Goal: Transaction & Acquisition: Book appointment/travel/reservation

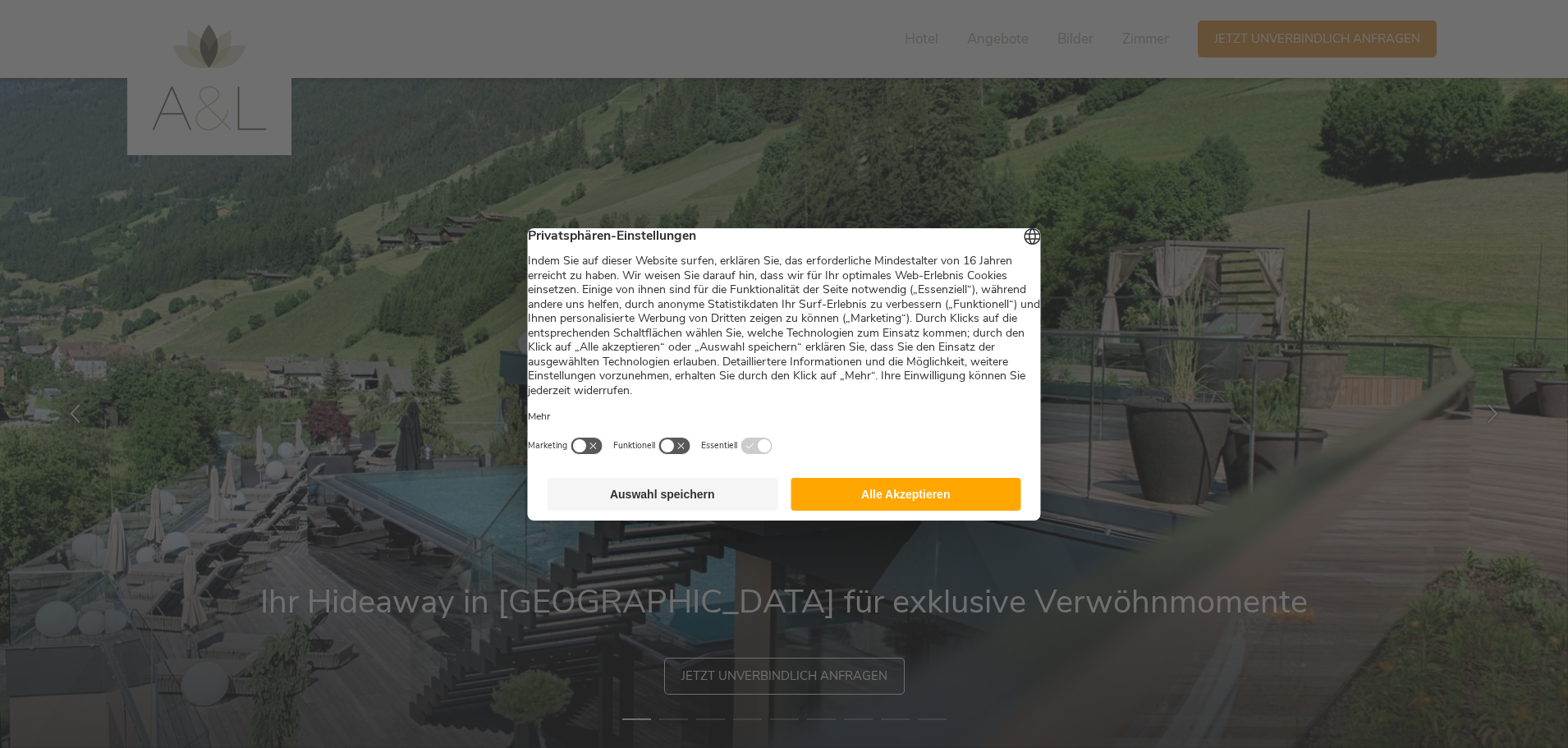
click at [723, 502] on button "Auswahl speichern" at bounding box center [663, 493] width 231 height 33
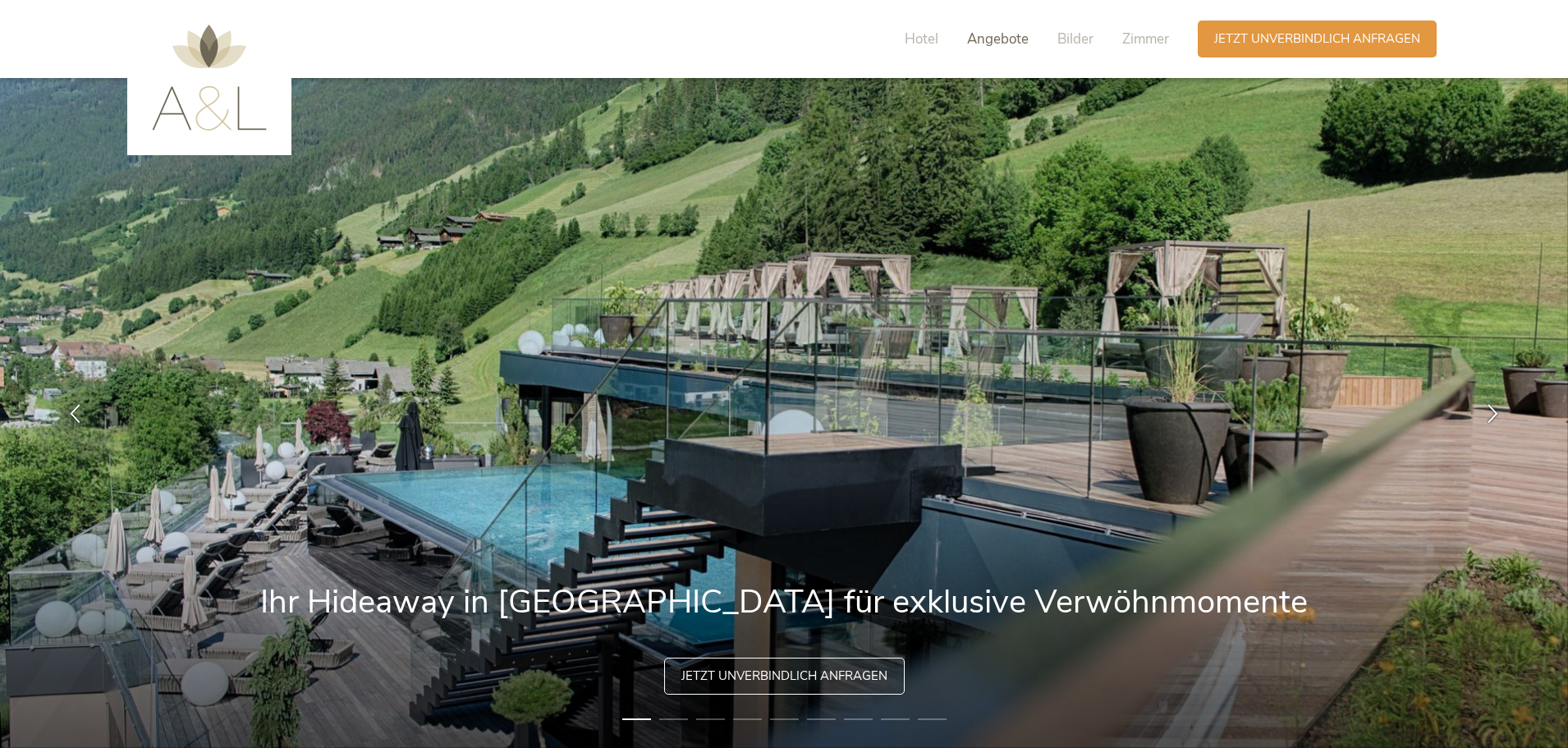
click at [982, 43] on span "Angebote" at bounding box center [998, 38] width 61 height 19
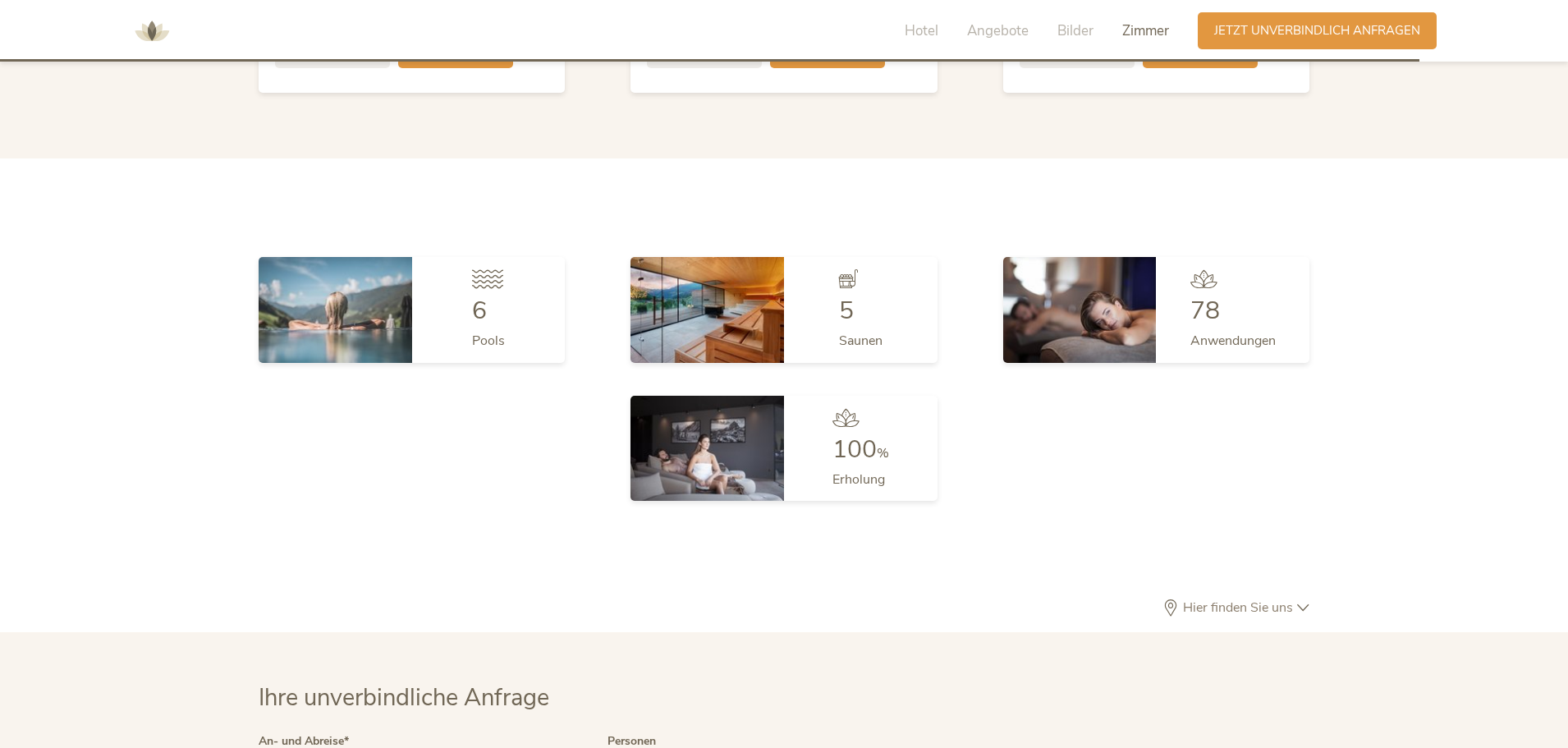
scroll to position [4410, 0]
click at [1190, 330] on span "Anwendungen" at bounding box center [1233, 338] width 86 height 18
click at [1101, 309] on img at bounding box center [1080, 307] width 154 height 106
click at [1159, 286] on div "78 Anwendungen" at bounding box center [1233, 307] width 154 height 106
click at [1188, 288] on div "78 Anwendungen" at bounding box center [1233, 307] width 154 height 106
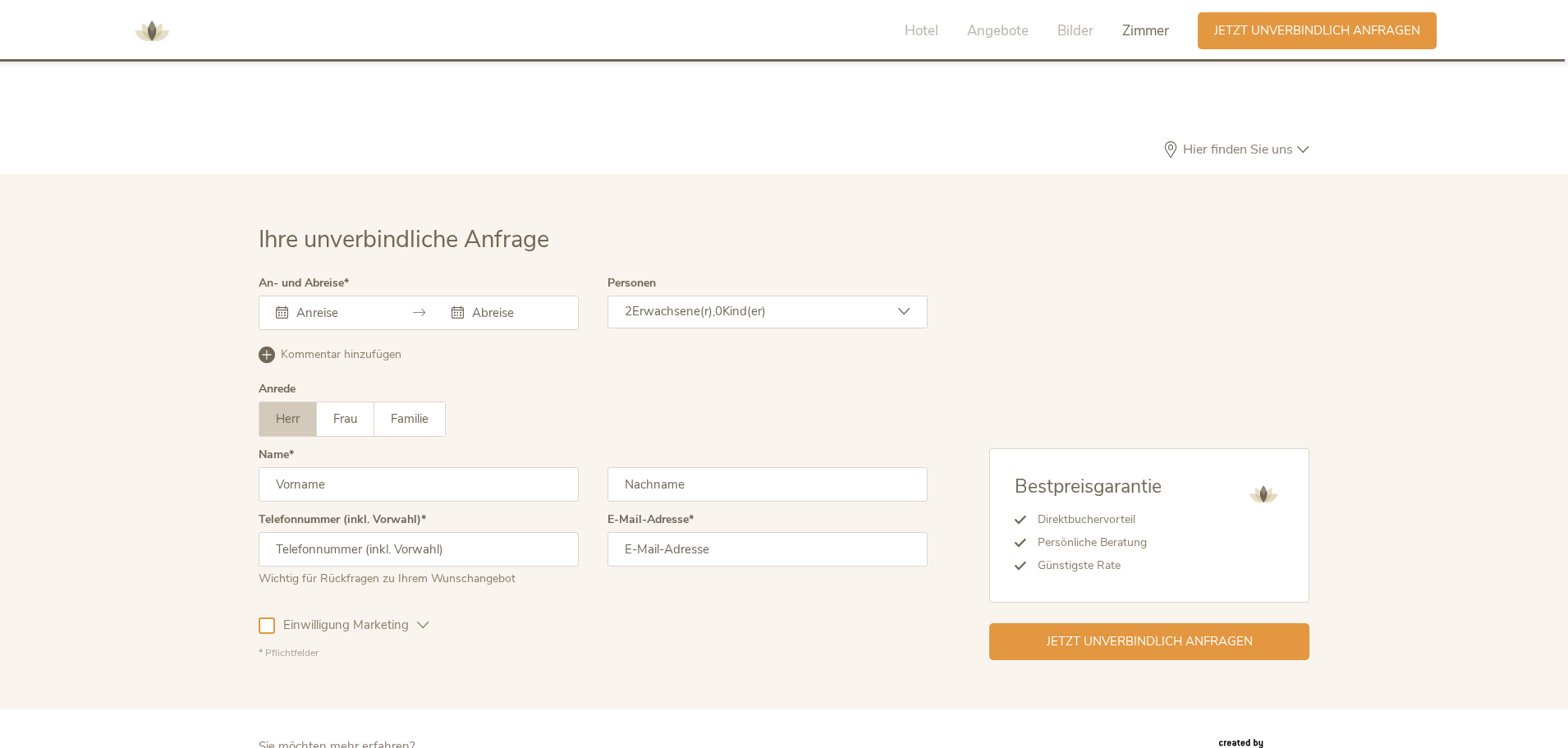
scroll to position [4917, 0]
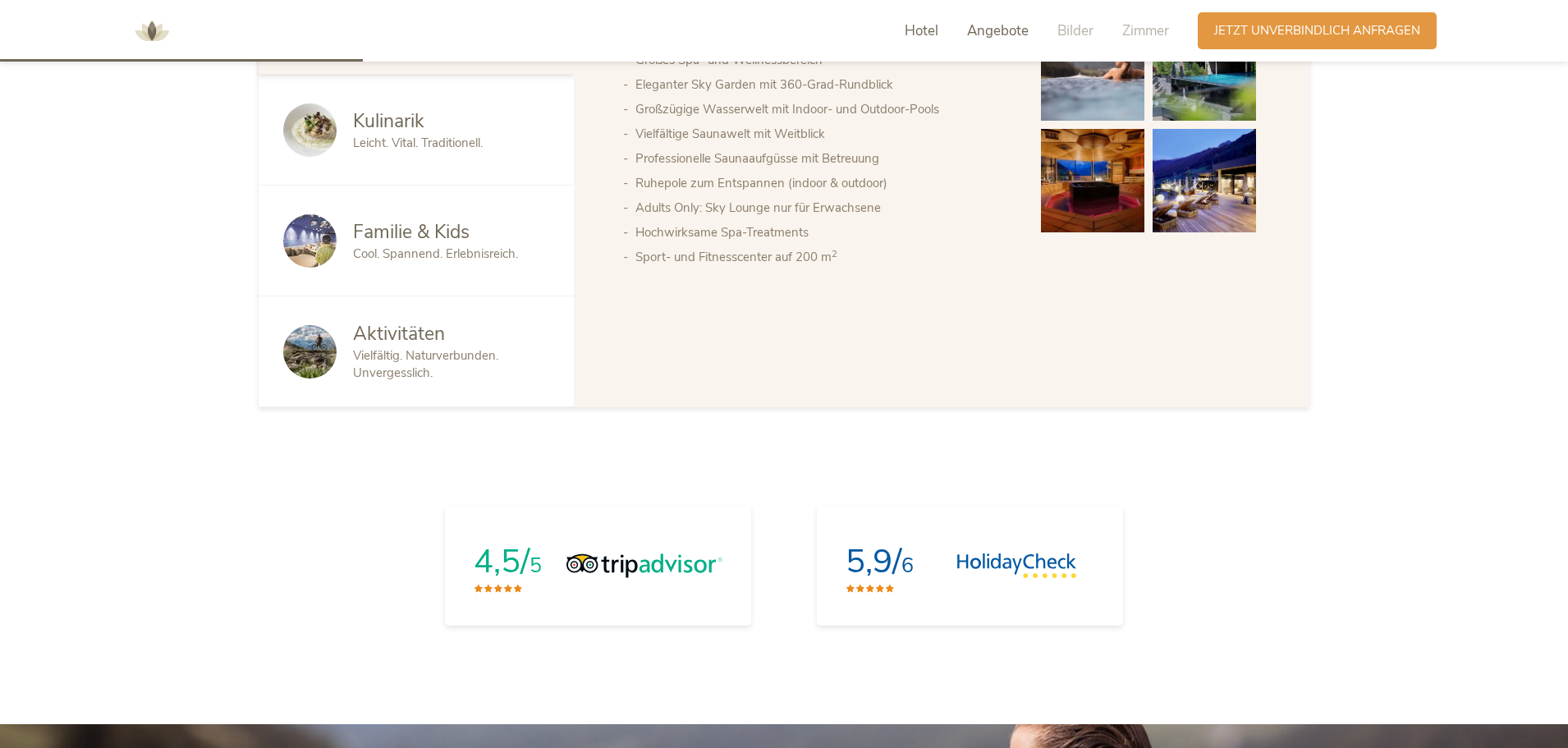
click at [1016, 29] on span "Angebote" at bounding box center [998, 31] width 61 height 19
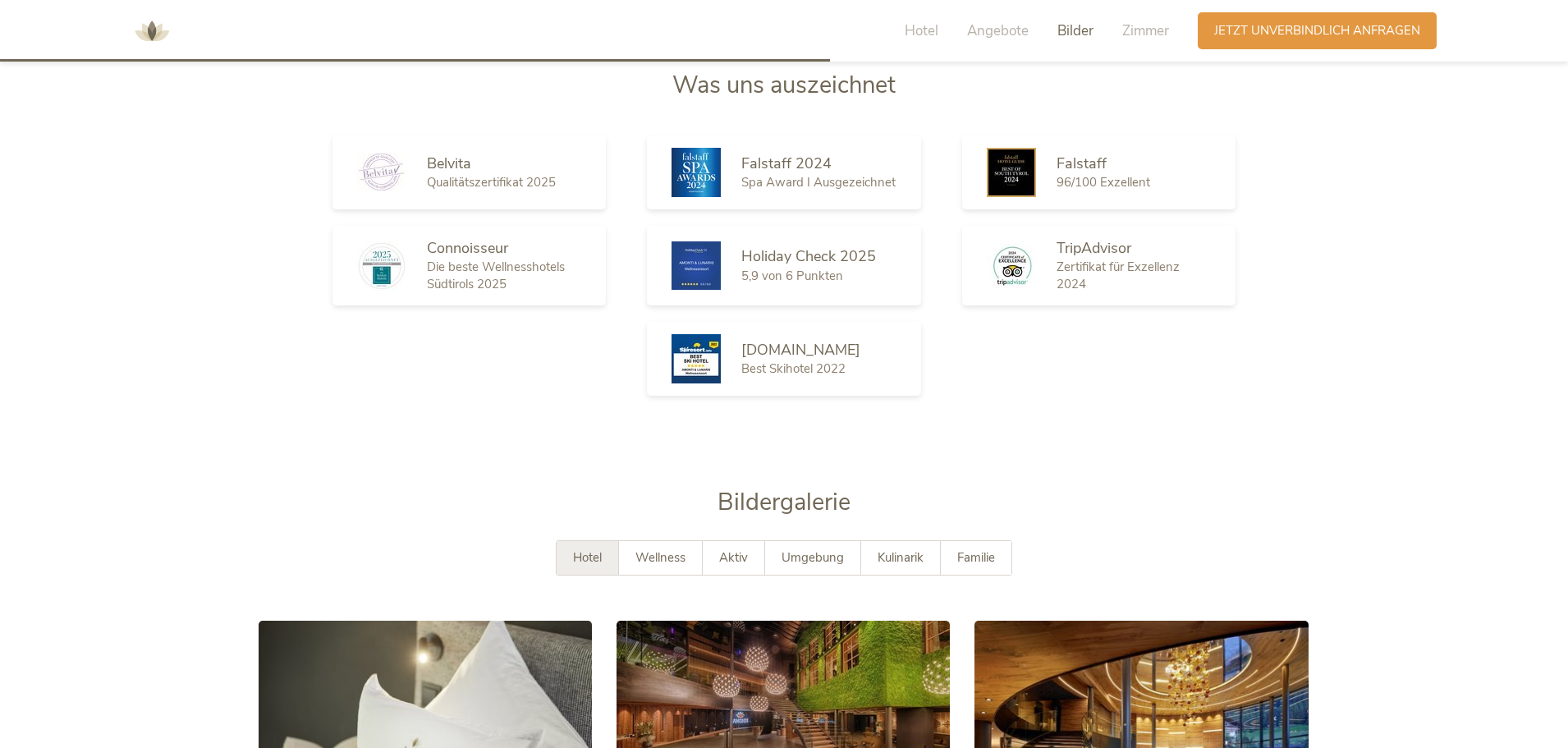
scroll to position [2602, 0]
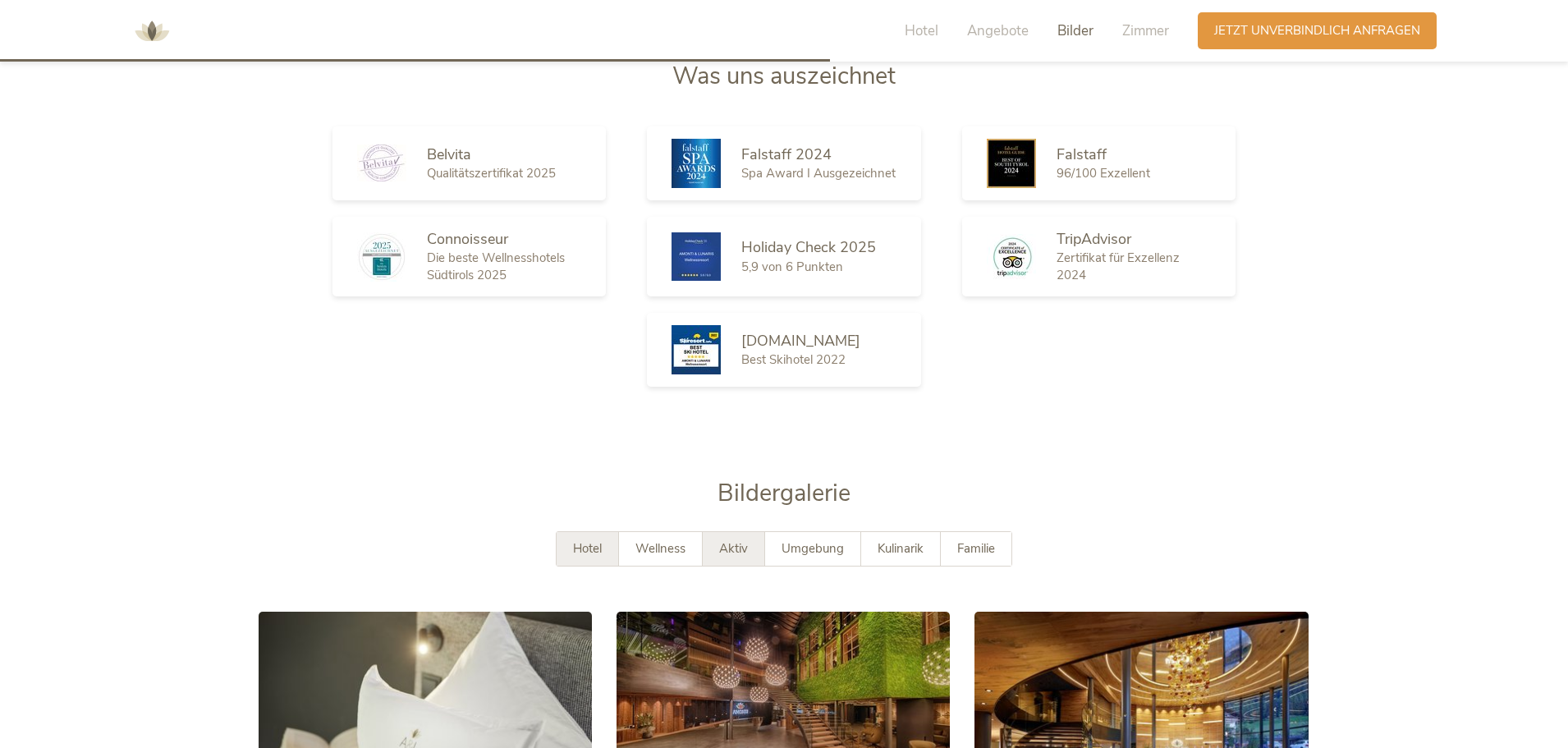
click at [724, 541] on span "Aktiv" at bounding box center [733, 549] width 29 height 17
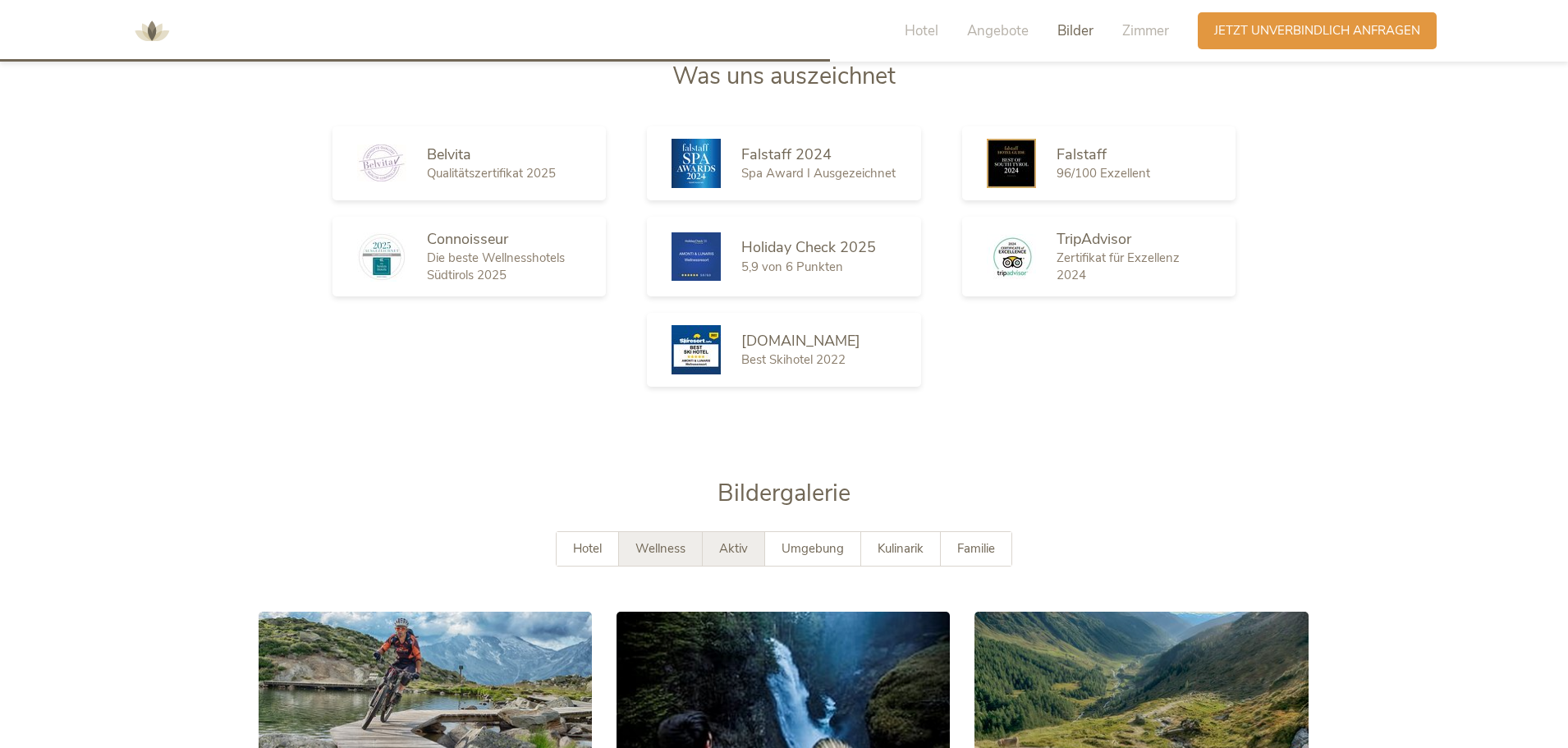
click at [677, 541] on span "Wellness" at bounding box center [660, 549] width 50 height 17
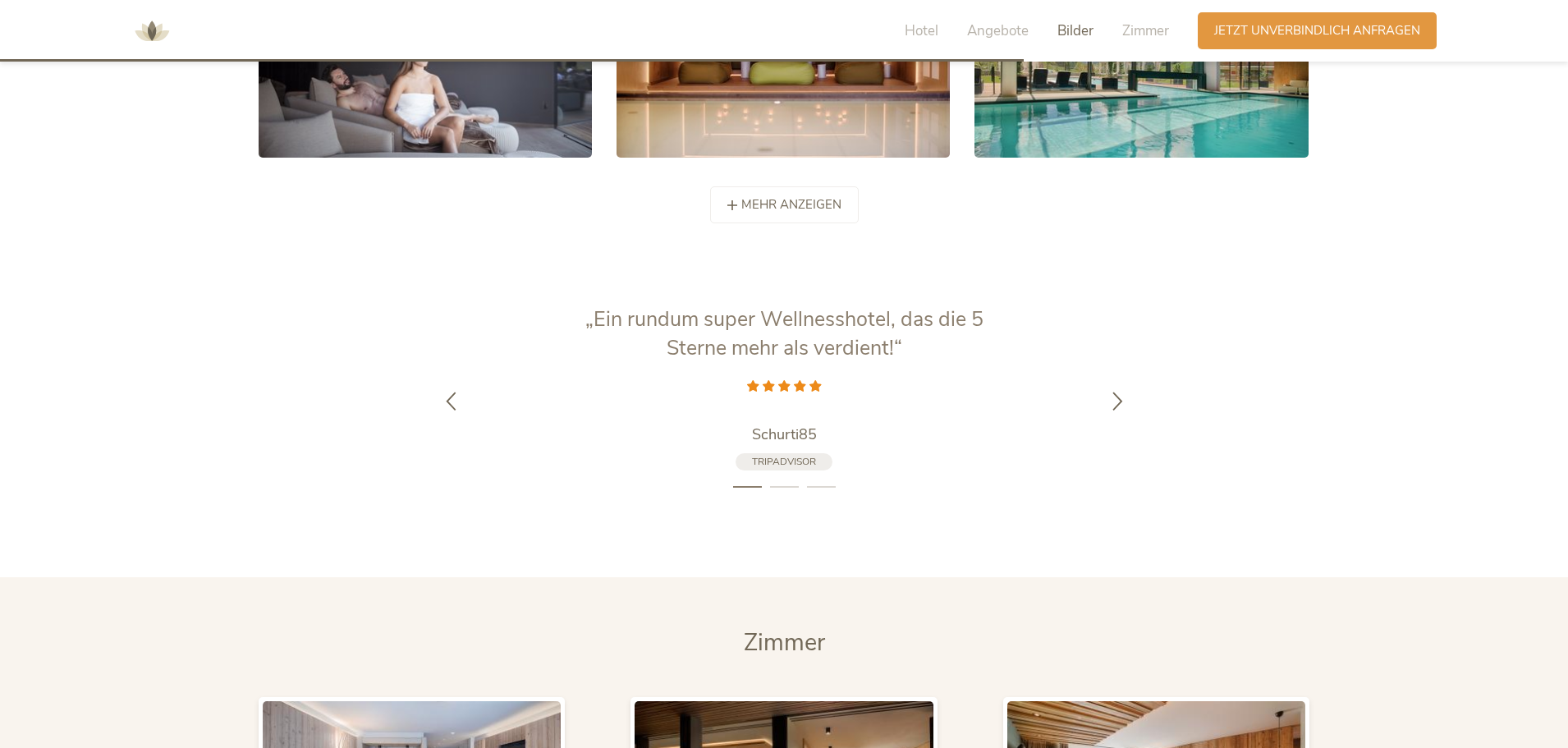
scroll to position [3506, 0]
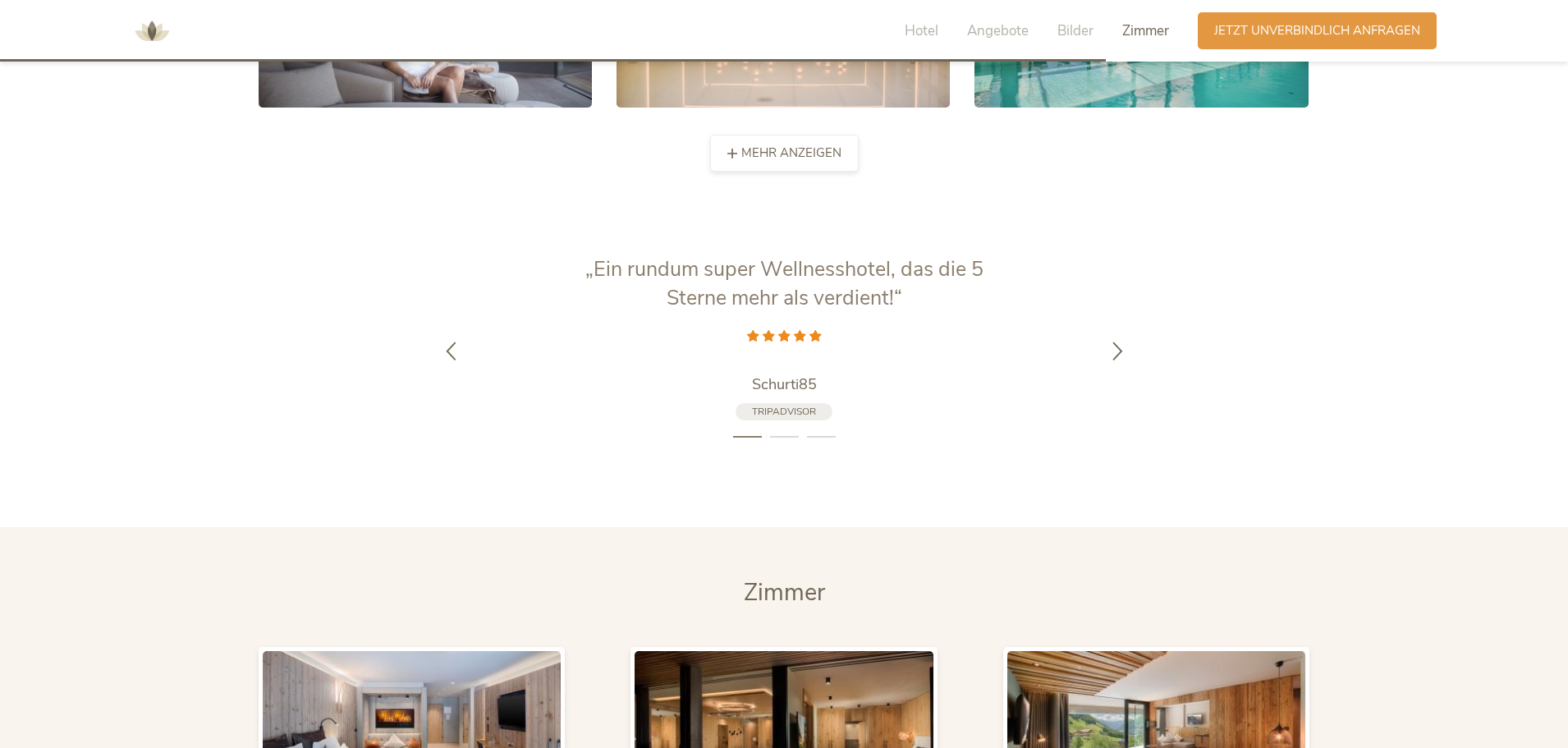
click at [771, 145] on span "mehr anzeigen" at bounding box center [792, 153] width 101 height 17
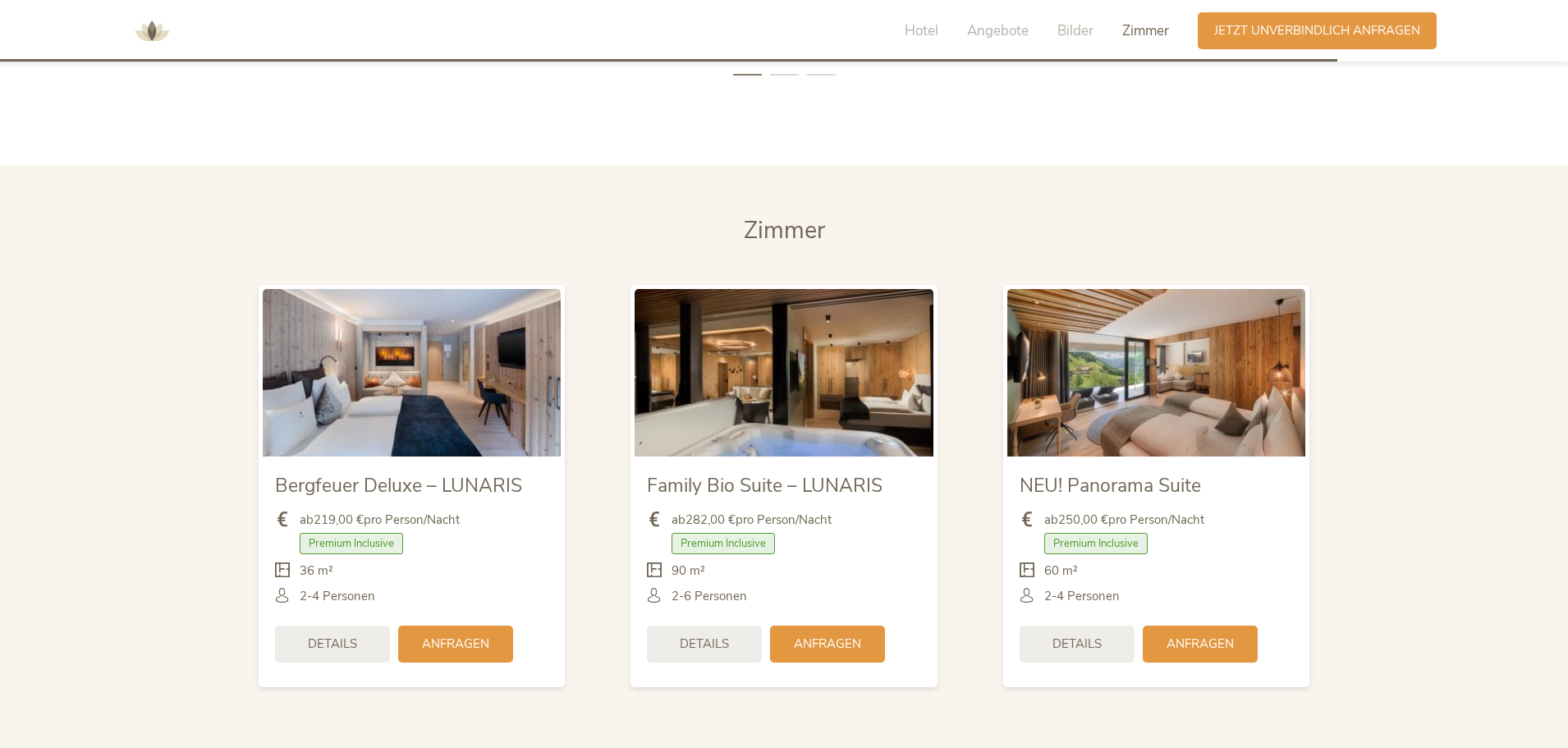
scroll to position [4902, 0]
